Goal: Information Seeking & Learning: Learn about a topic

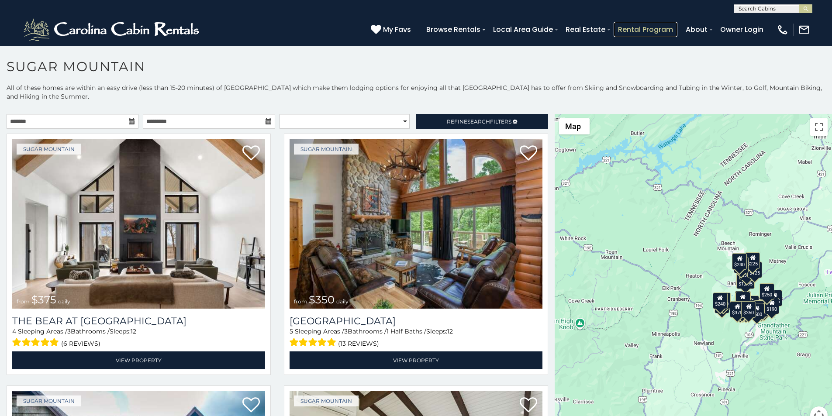
click at [670, 26] on link "Rental Program" at bounding box center [645, 29] width 64 height 15
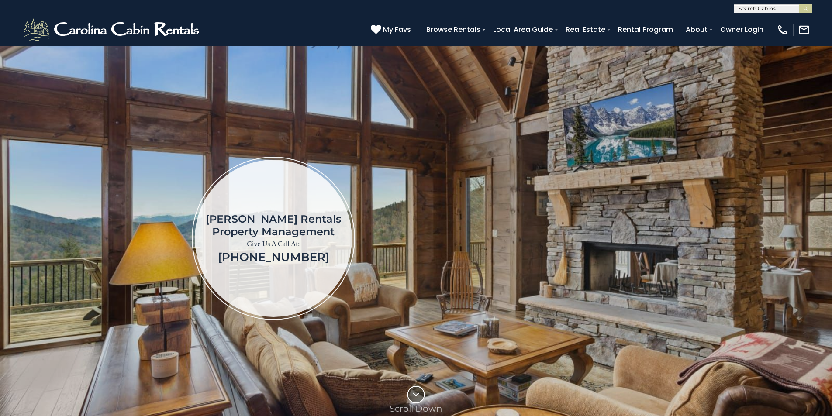
scroll to position [1018, 0]
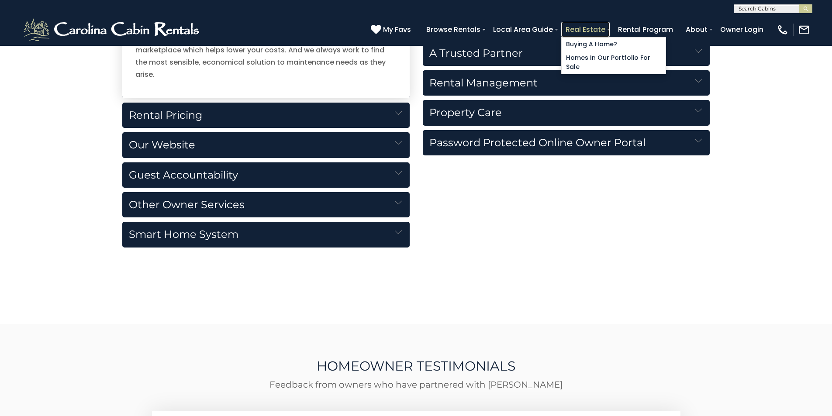
click at [609, 24] on link "Real Estate" at bounding box center [585, 29] width 48 height 15
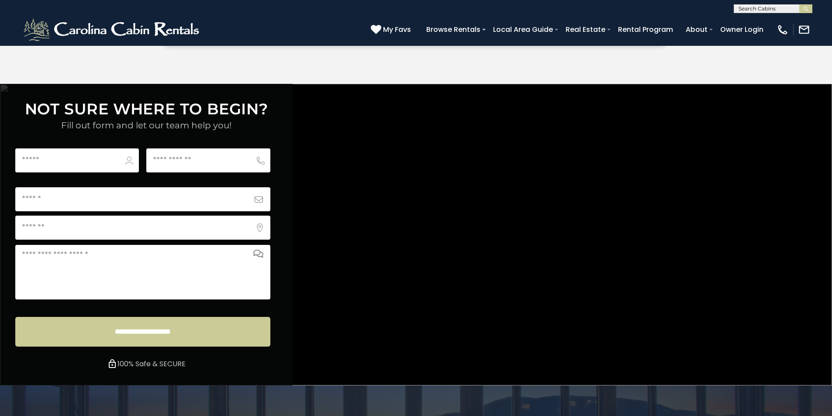
scroll to position [3251, 0]
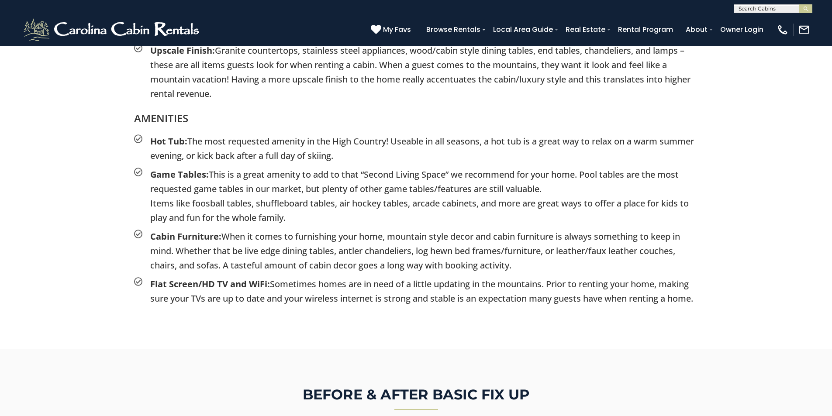
scroll to position [1761, 0]
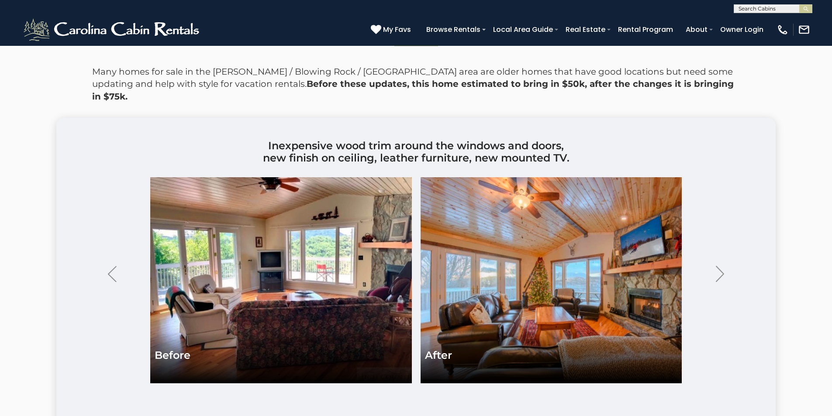
click at [41, 97] on div "BEFORE & AFTER BASIC FIX UP Many homes for sale in the Boone / Blowing Rock / B…" at bounding box center [416, 237] width 832 height 503
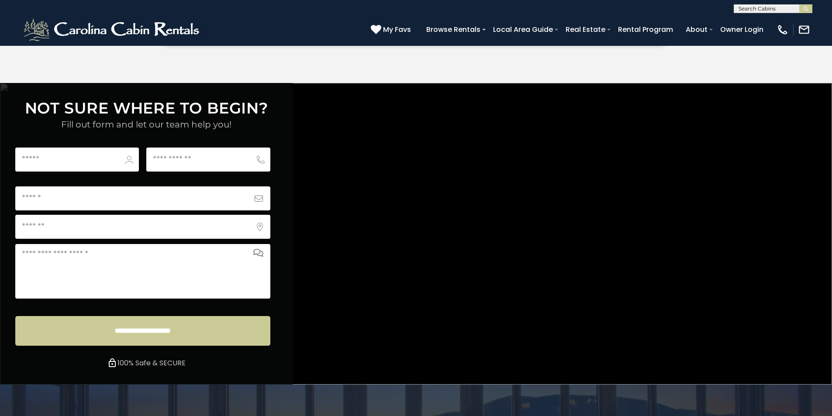
scroll to position [2887, 0]
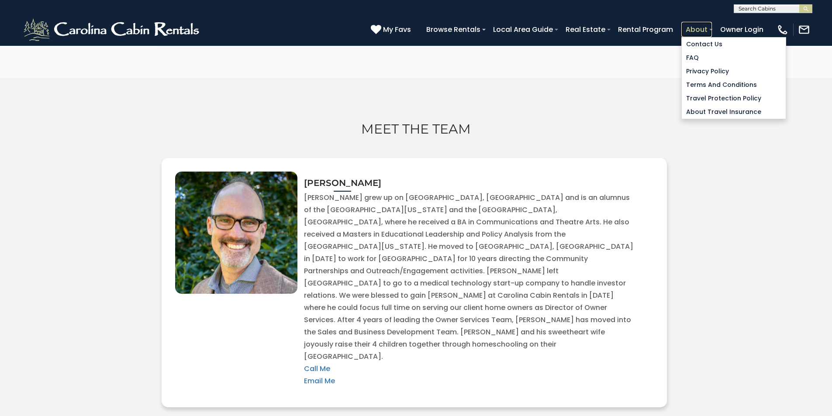
click at [712, 26] on link "About" at bounding box center [696, 29] width 31 height 15
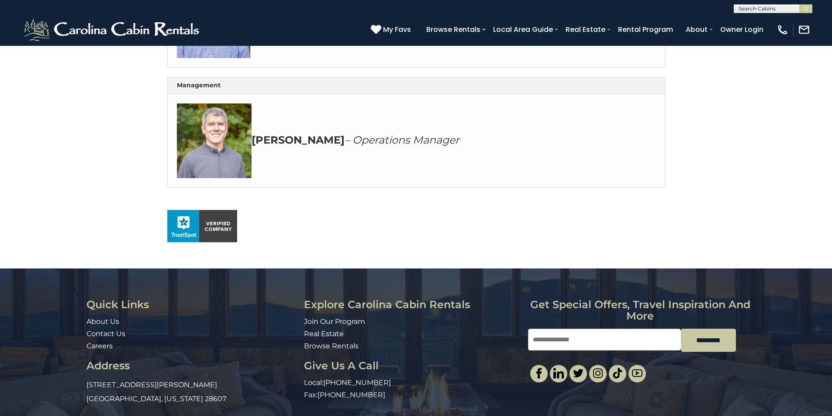
scroll to position [382, 0]
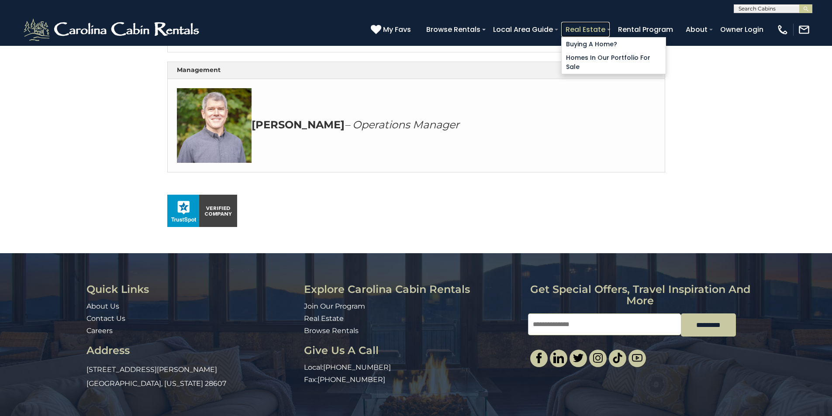
click at [609, 26] on link "Real Estate" at bounding box center [585, 29] width 48 height 15
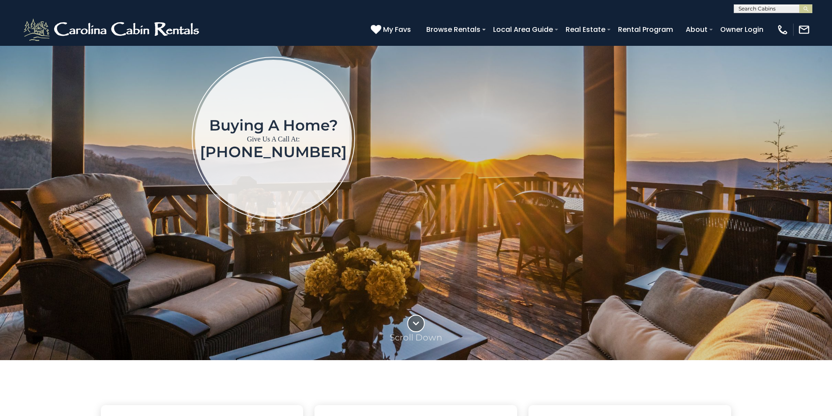
scroll to position [127, 0]
